Goal: Task Accomplishment & Management: Use online tool/utility

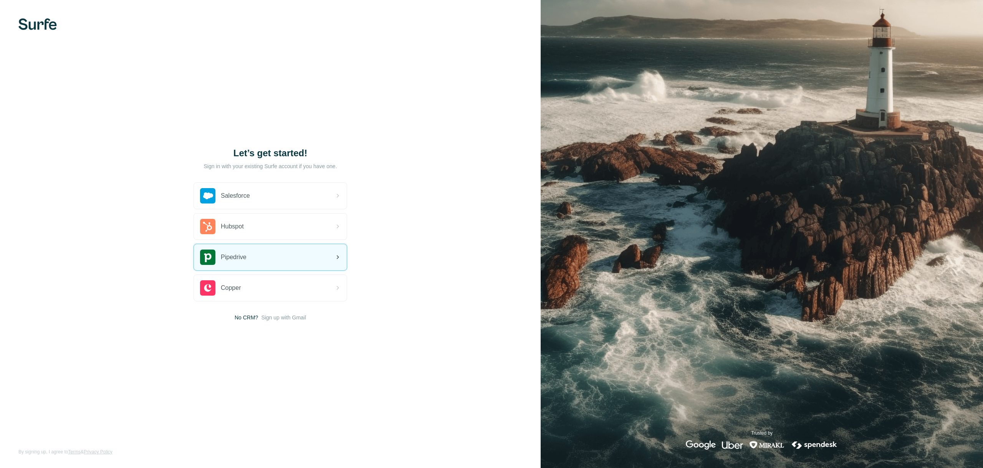
click at [293, 259] on div "Pipedrive" at bounding box center [270, 257] width 153 height 26
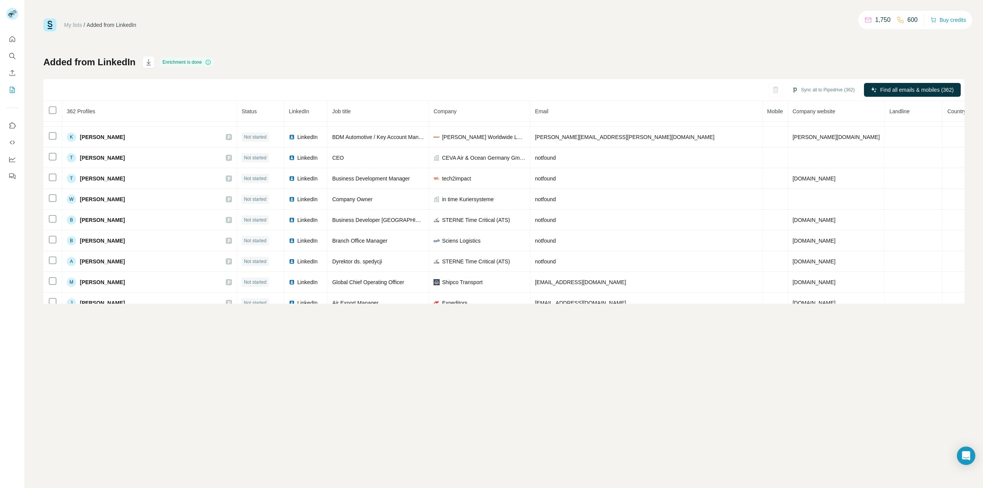
scroll to position [402, 0]
